Goal: Check status: Check status

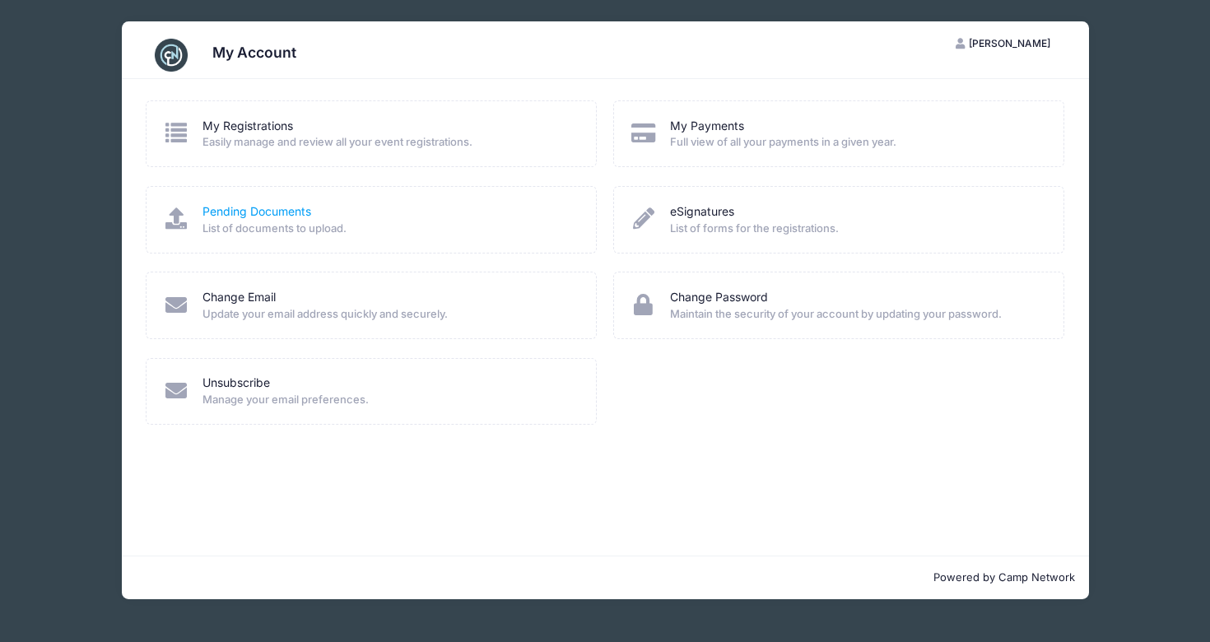
click at [300, 214] on link "Pending Documents" at bounding box center [257, 211] width 109 height 17
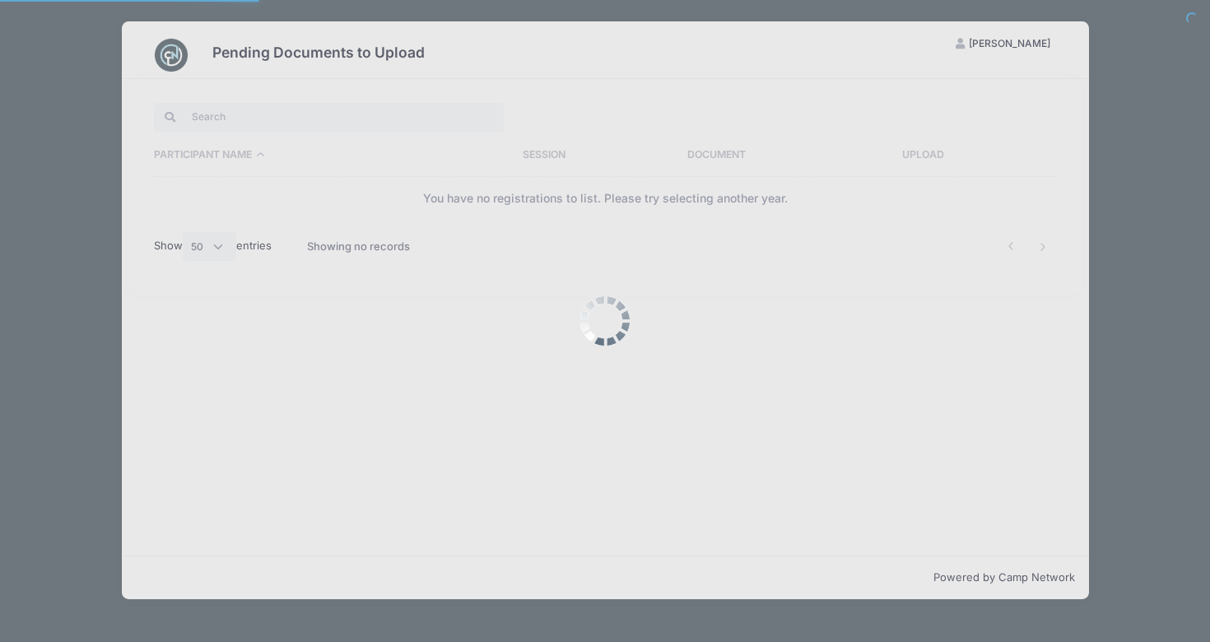
select select "50"
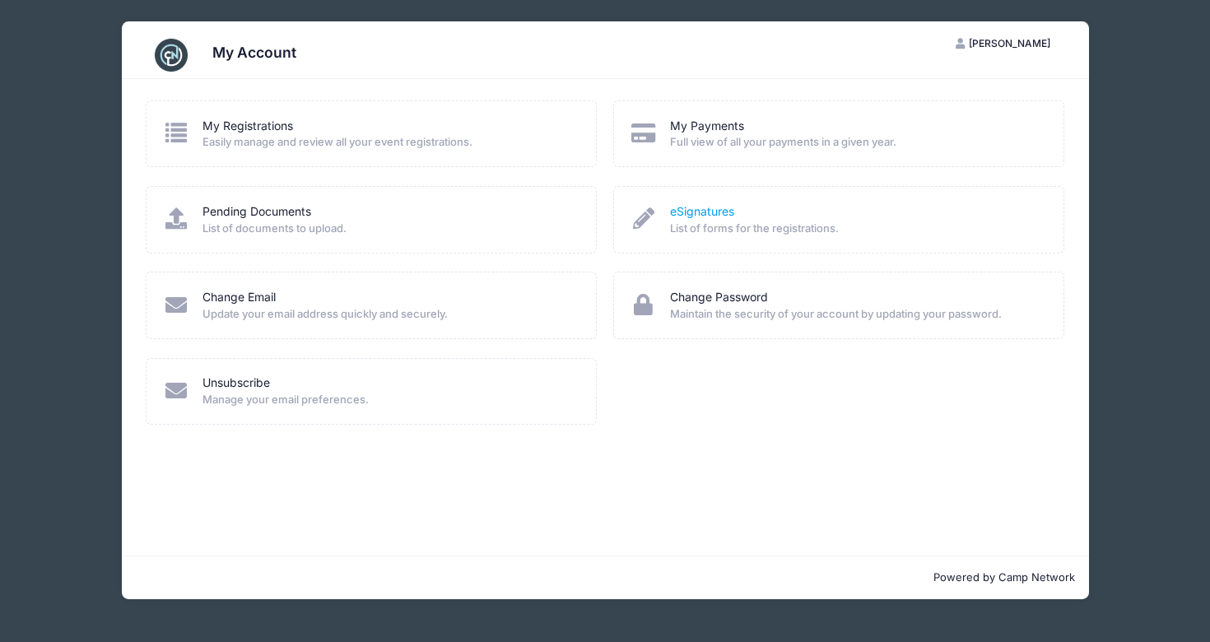
click at [725, 213] on link "eSignatures" at bounding box center [702, 211] width 64 height 17
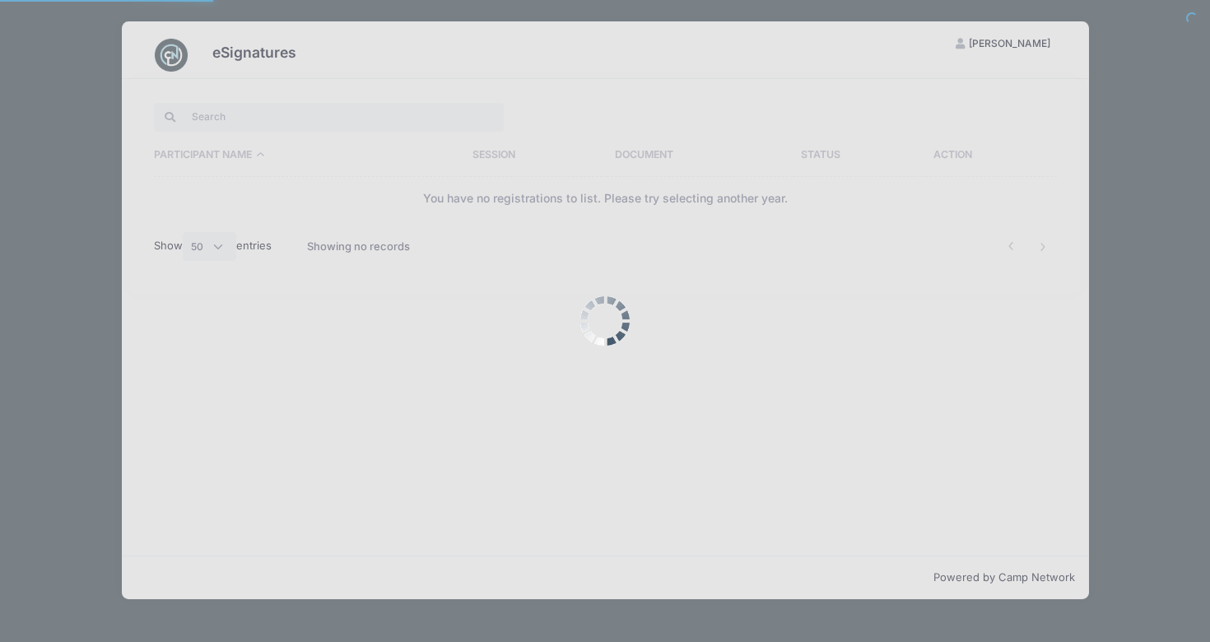
select select "50"
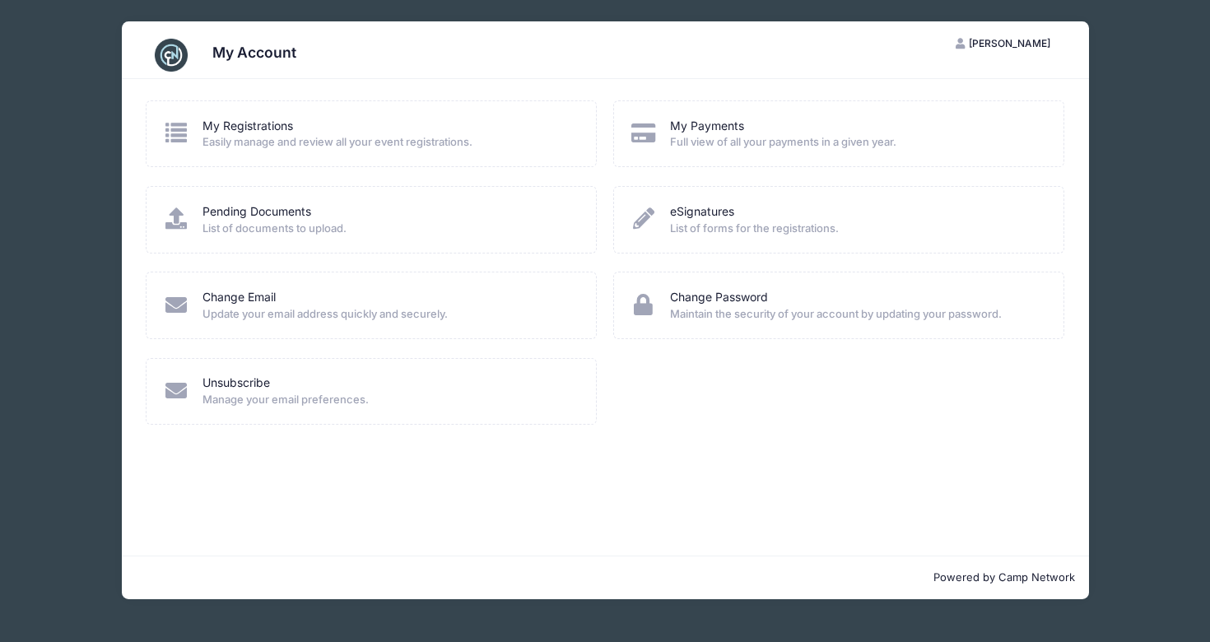
click at [725, 141] on span "Full view of all your payments in a given year." at bounding box center [856, 142] width 372 height 16
click at [719, 126] on link "My Payments" at bounding box center [707, 126] width 74 height 17
click at [273, 120] on link "My Registrations" at bounding box center [248, 126] width 91 height 17
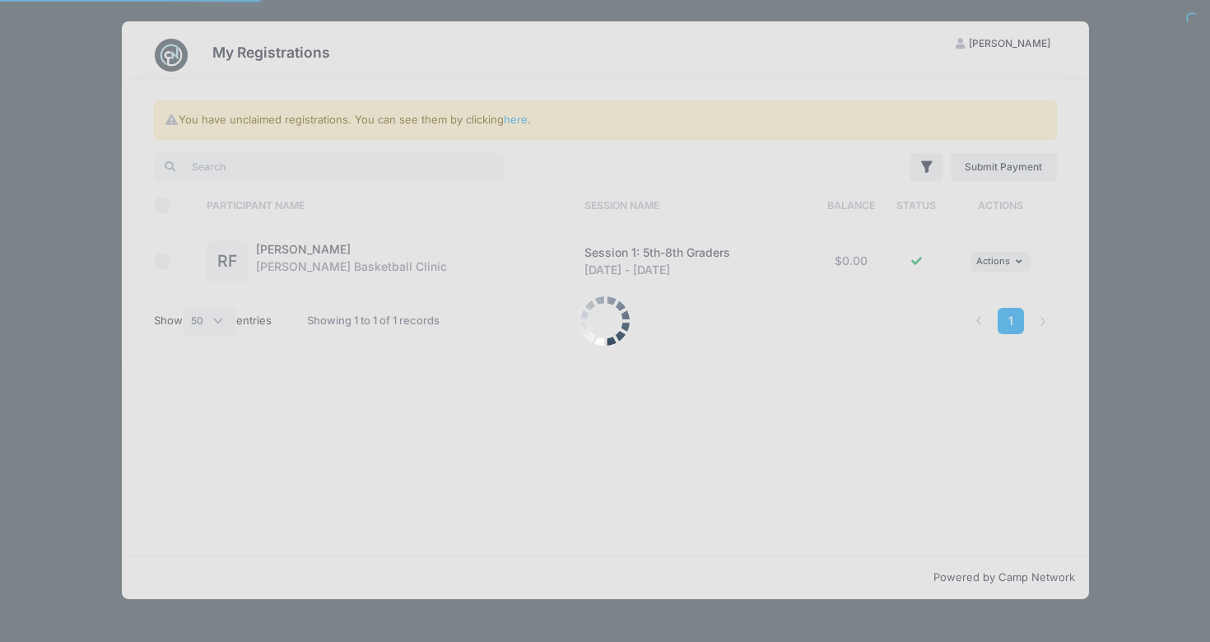
select select "50"
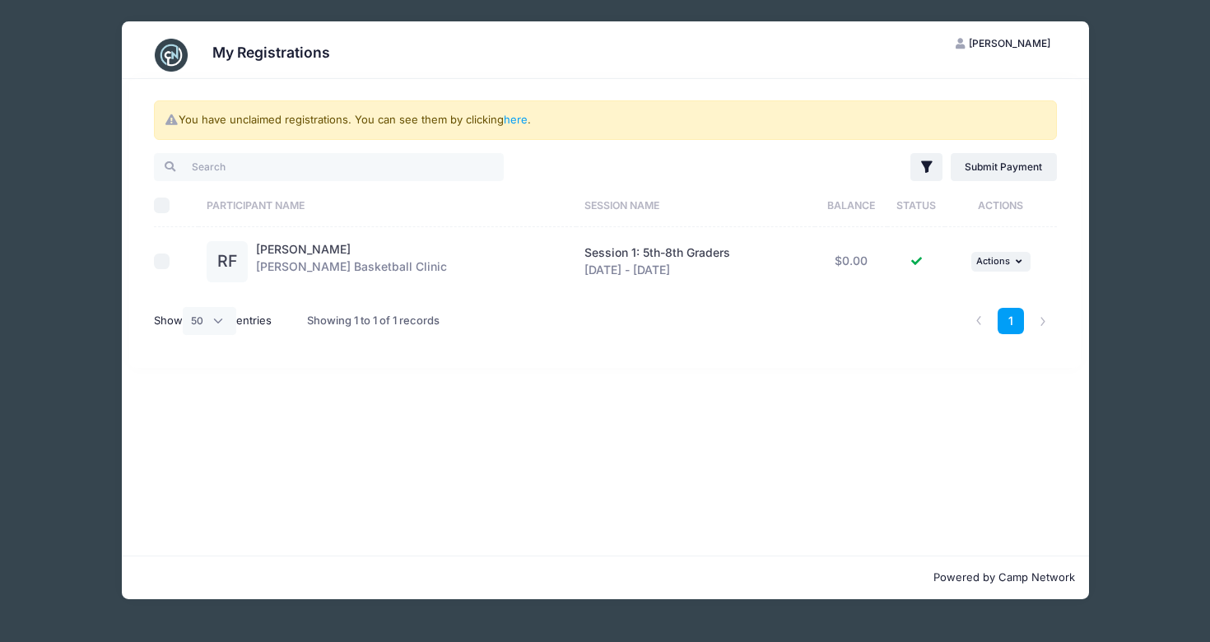
click at [1010, 251] on td "... Actions View Registration View Attachments" at bounding box center [1000, 261] width 111 height 68
click at [1012, 259] on button "... Actions" at bounding box center [1001, 262] width 59 height 20
click at [689, 359] on div "You have unclaimed registrations. You can see them by clicking here . Filter Fi…" at bounding box center [605, 223] width 952 height 289
click at [301, 250] on link "Ryan Feeney" at bounding box center [303, 249] width 95 height 14
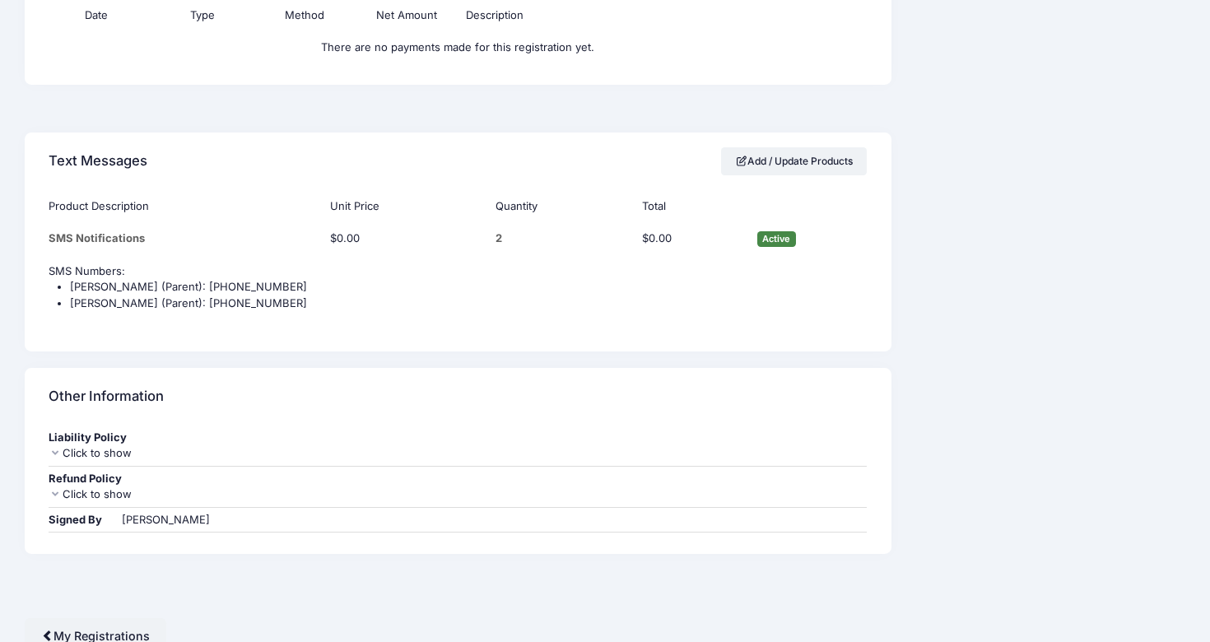
scroll to position [1042, 0]
click at [124, 446] on div "Click to show" at bounding box center [458, 454] width 818 height 16
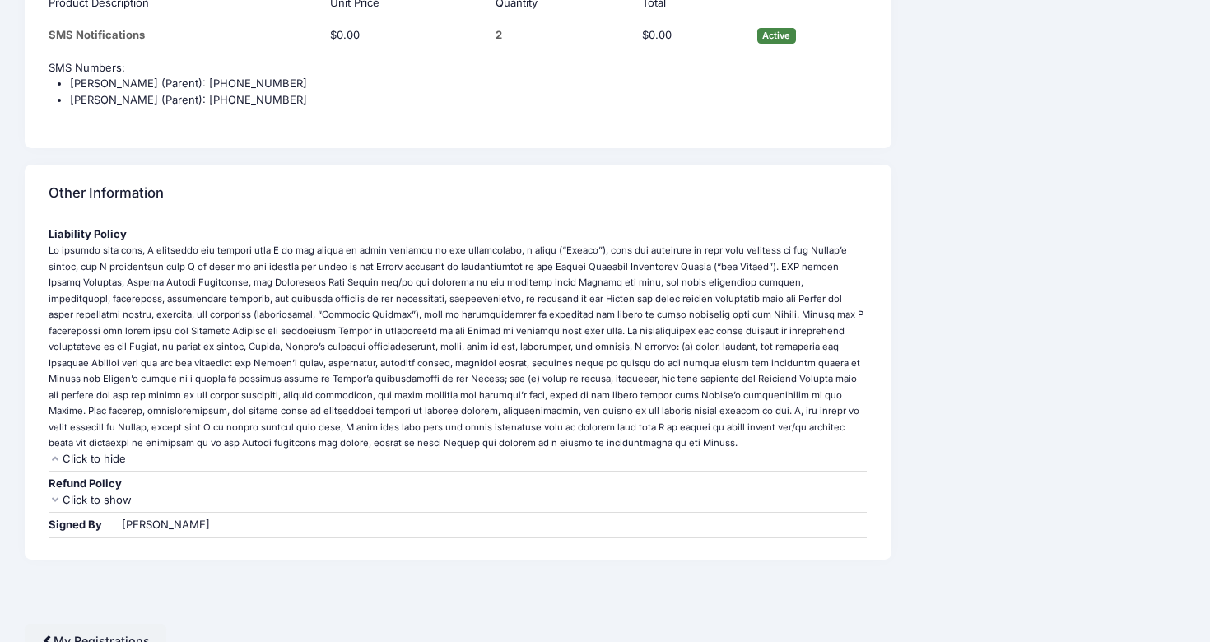
scroll to position [1245, 0]
click at [117, 452] on div "Click to hide" at bounding box center [458, 460] width 818 height 16
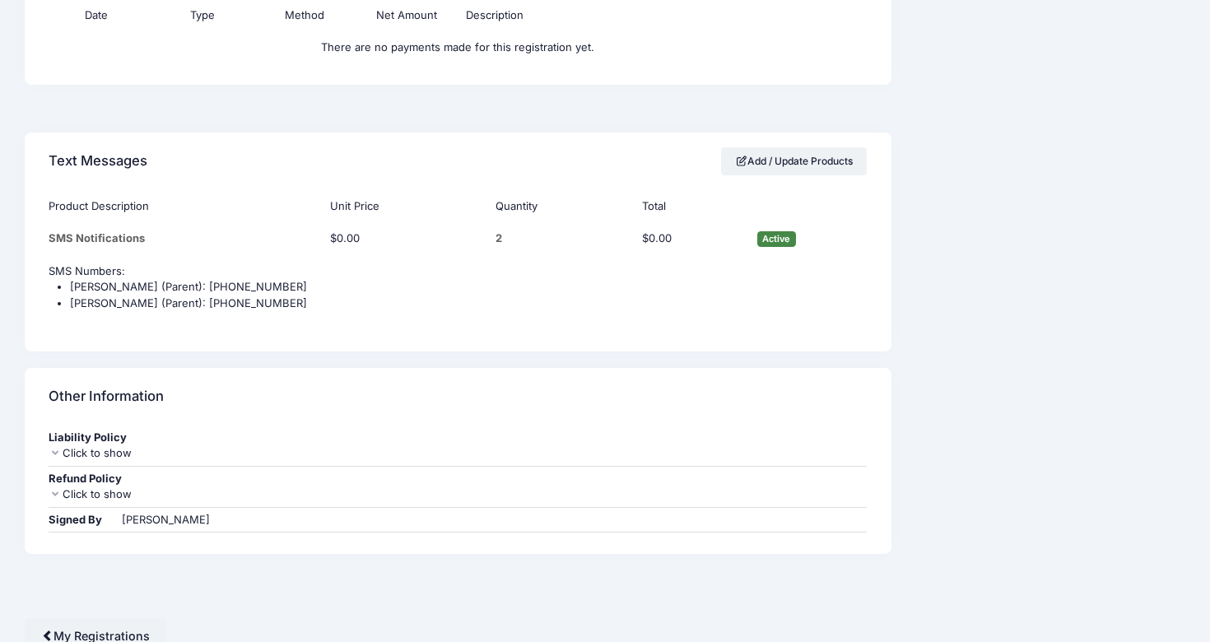
scroll to position [1042, 0]
